Goal: Task Accomplishment & Management: Manage account settings

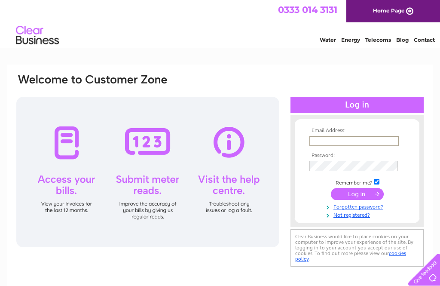
type input "[EMAIL_ADDRESS][DOMAIN_NAME]"
click at [357, 194] on input "submit" at bounding box center [357, 194] width 53 height 12
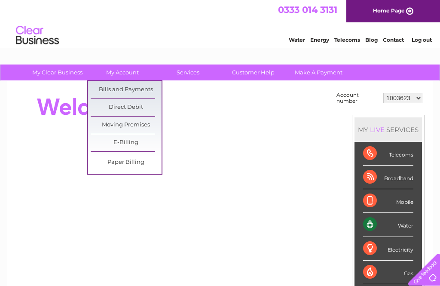
click at [142, 92] on link "Bills and Payments" at bounding box center [126, 89] width 71 height 17
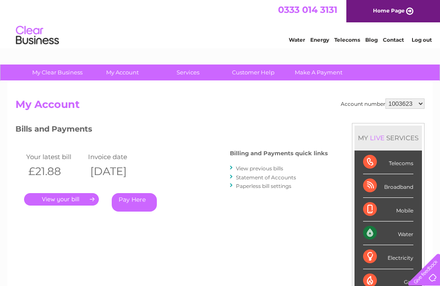
click at [419, 100] on select "1003623 30307409" at bounding box center [405, 103] width 39 height 10
select select "30307409"
click at [77, 199] on link "." at bounding box center [61, 199] width 75 height 12
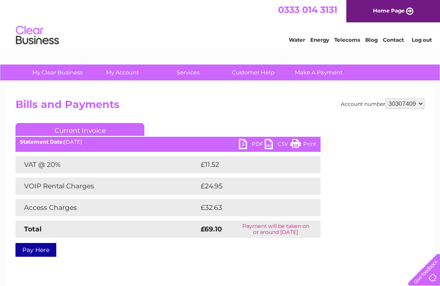
click at [241, 144] on link "PDF" at bounding box center [252, 145] width 26 height 12
click at [425, 38] on link "Log out" at bounding box center [422, 40] width 20 height 6
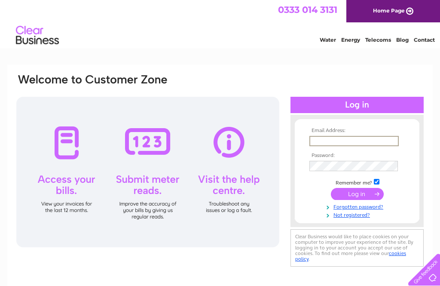
type input "[EMAIL_ADDRESS][DOMAIN_NAME]"
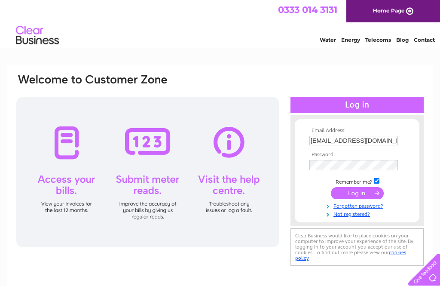
click at [358, 190] on input "submit" at bounding box center [357, 193] width 53 height 12
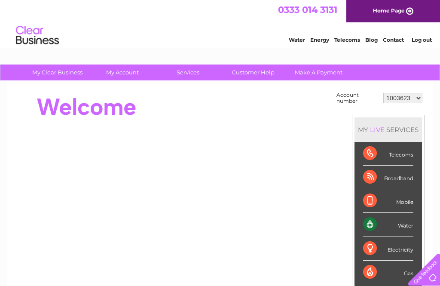
click at [417, 95] on select "1003623 30307409" at bounding box center [402, 98] width 39 height 10
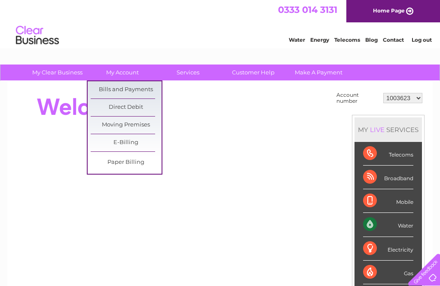
click at [142, 86] on link "Bills and Payments" at bounding box center [126, 89] width 71 height 17
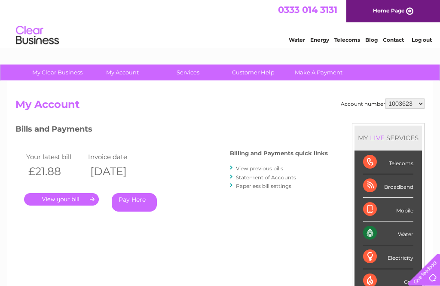
click at [423, 105] on select "1003623 30307409" at bounding box center [405, 103] width 39 height 10
select select "30307409"
click at [426, 41] on link "Log out" at bounding box center [422, 40] width 20 height 6
